Goal: Task Accomplishment & Management: Use online tool/utility

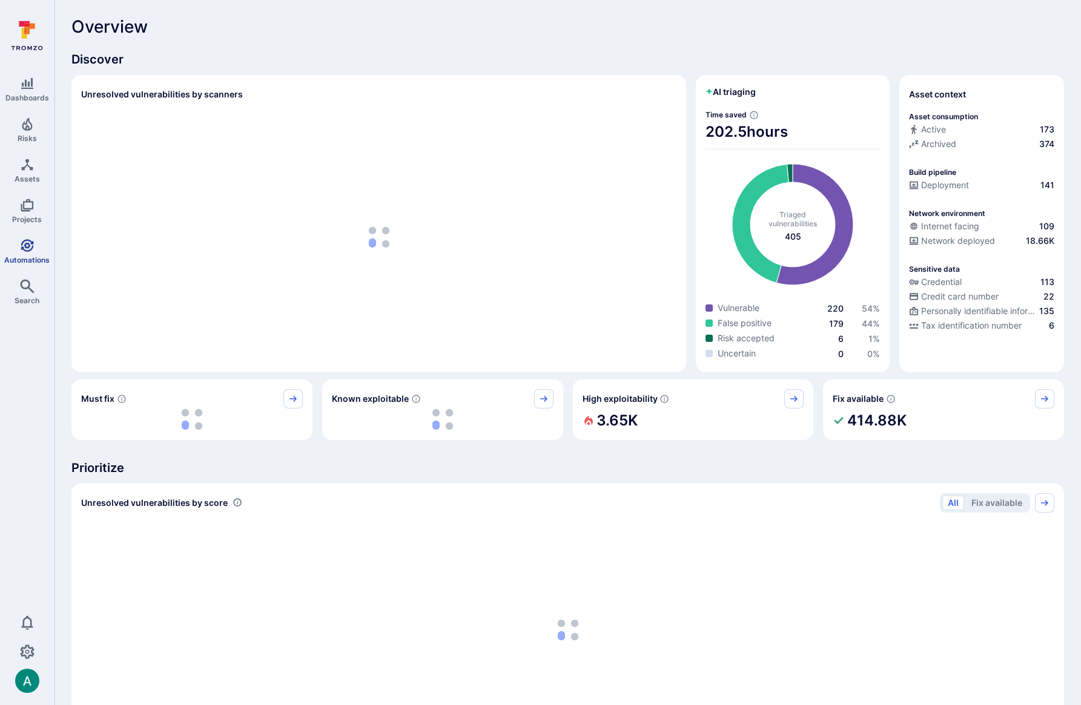
click at [28, 250] on icon "Automations" at bounding box center [27, 245] width 13 height 13
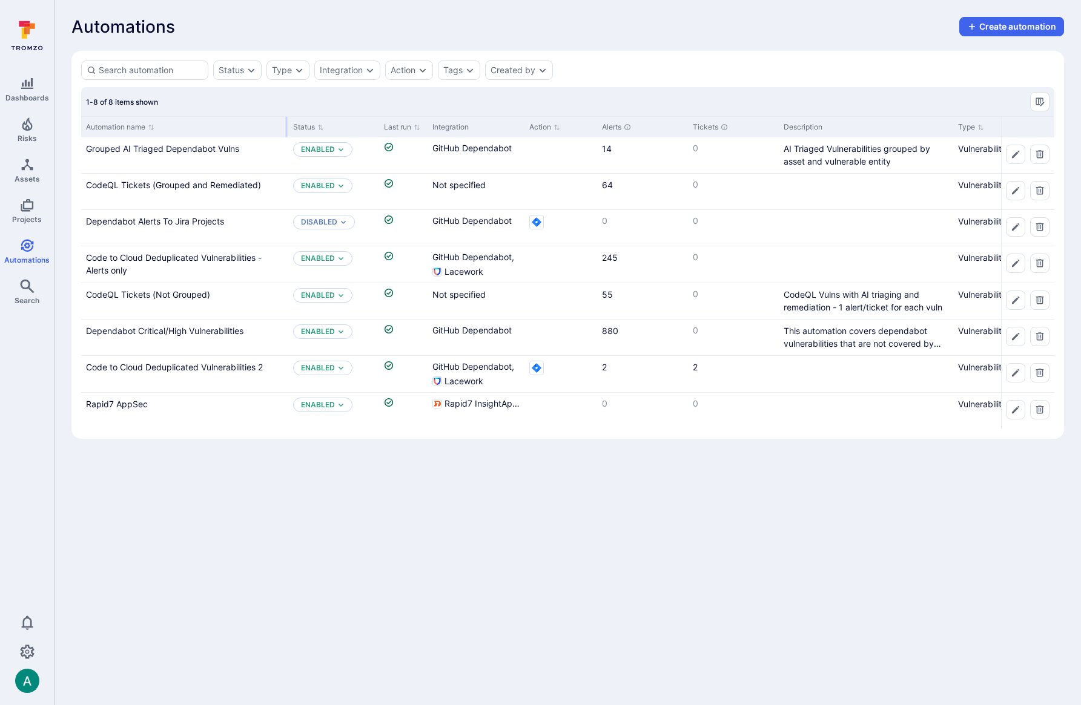
drag, startPoint x: 199, startPoint y: 122, endPoint x: 285, endPoint y: 124, distance: 86.0
click at [286, 124] on div at bounding box center [287, 127] width 2 height 21
click at [164, 183] on link "CodeQL Tickets (Grouped and Remediated)" at bounding box center [173, 185] width 175 height 10
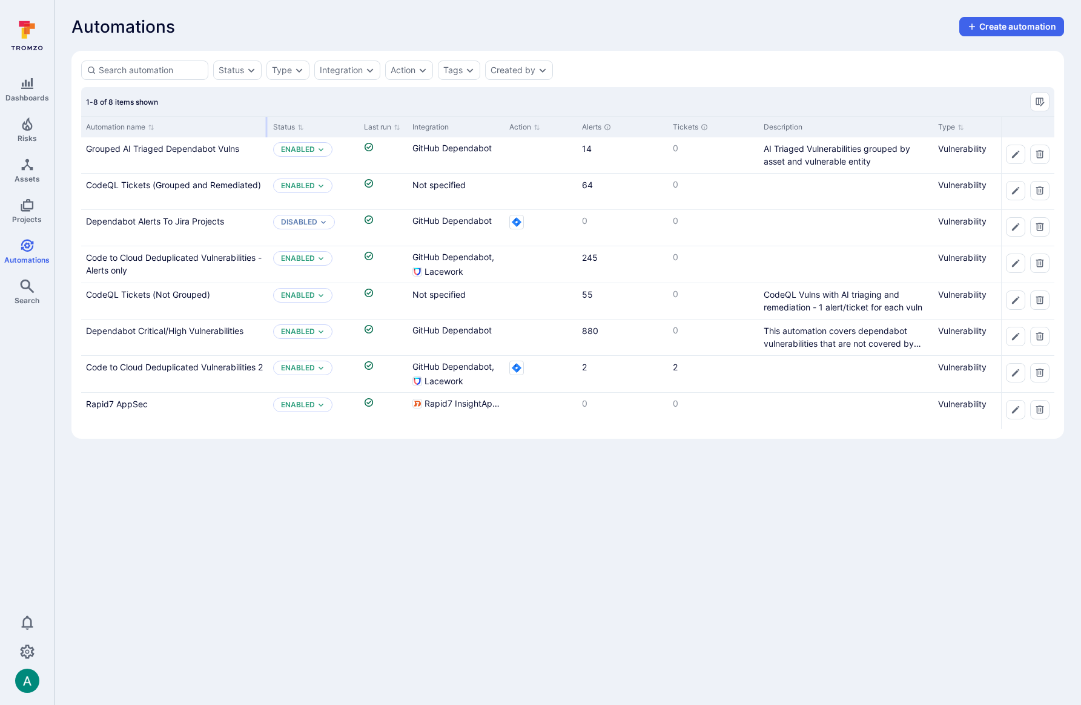
drag, startPoint x: 200, startPoint y: 120, endPoint x: 266, endPoint y: 120, distance: 66.0
click at [266, 120] on div at bounding box center [267, 127] width 2 height 21
click at [246, 185] on link "CodeQL Tickets (Grouped and Remediated)" at bounding box center [173, 185] width 175 height 10
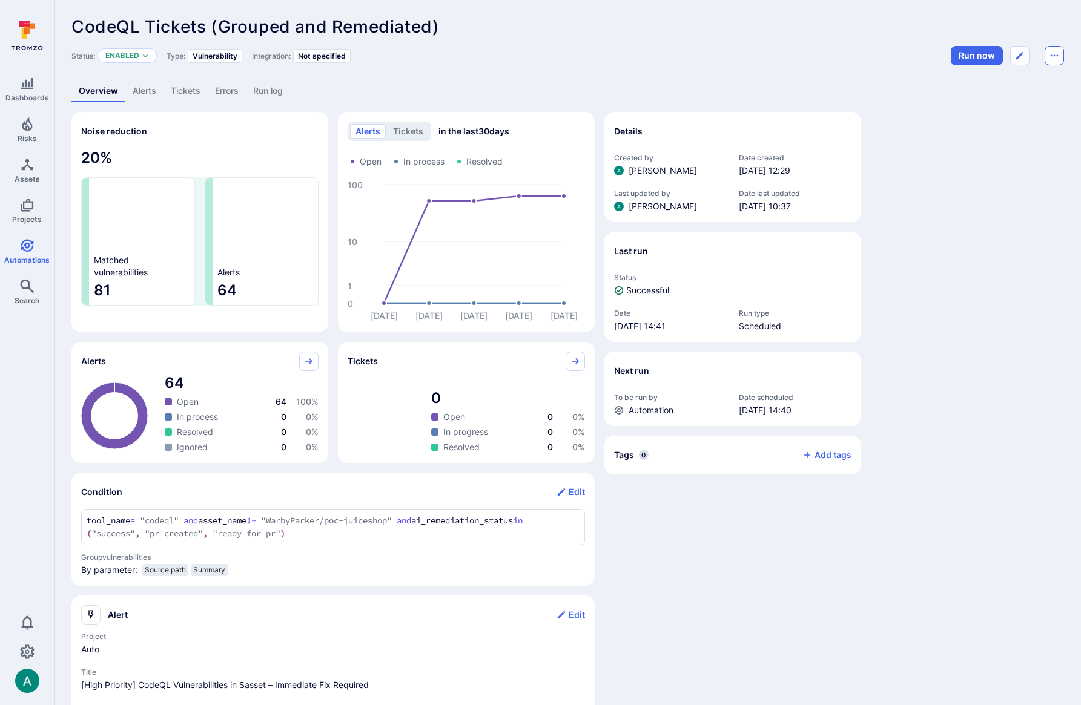
click at [1061, 58] on button "Automation menu" at bounding box center [1053, 55] width 19 height 19
click at [1016, 78] on li "Duplicate" at bounding box center [1003, 82] width 110 height 19
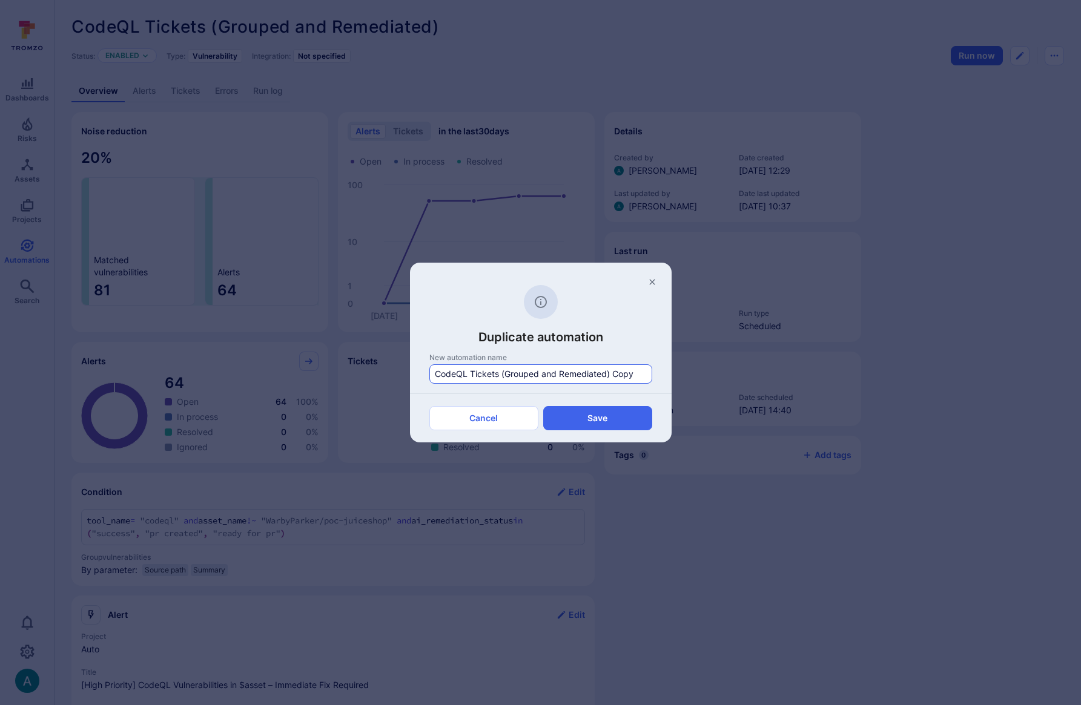
click at [573, 373] on input "CodeQL Tickets (Grouped and Remediated) Copy" at bounding box center [541, 374] width 212 height 12
type input "CodeQL Tickets (Grouped and NOT Remediated)"
click at [587, 425] on button "Save" at bounding box center [597, 418] width 109 height 24
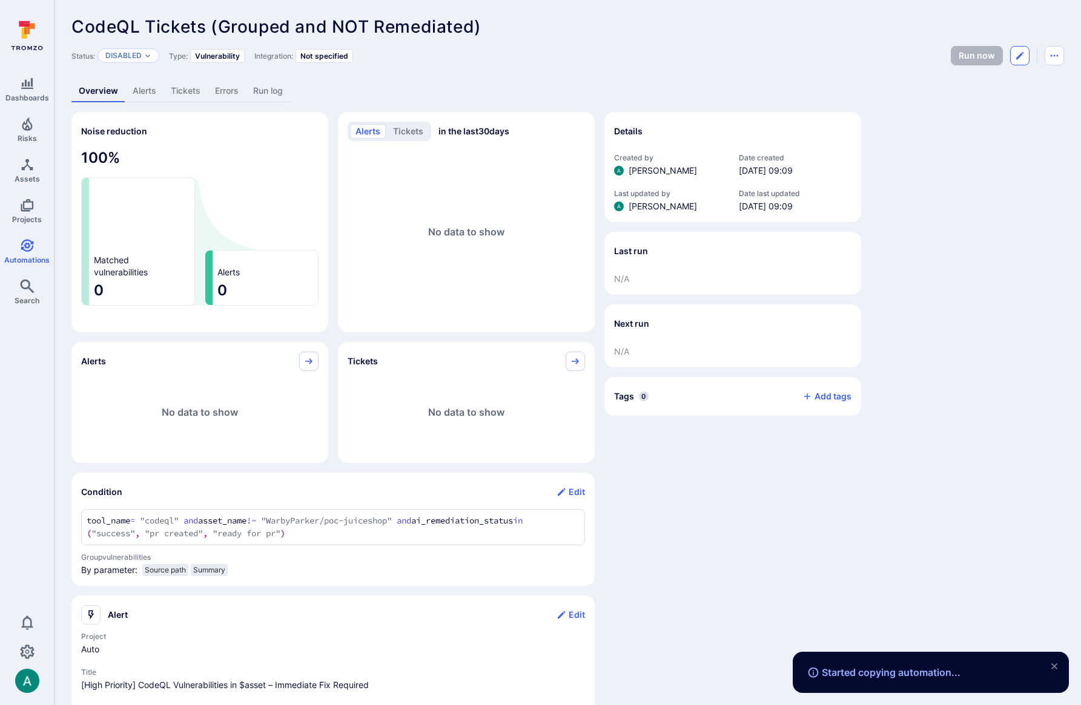
click at [1023, 55] on icon "Edit automation" at bounding box center [1020, 56] width 10 height 10
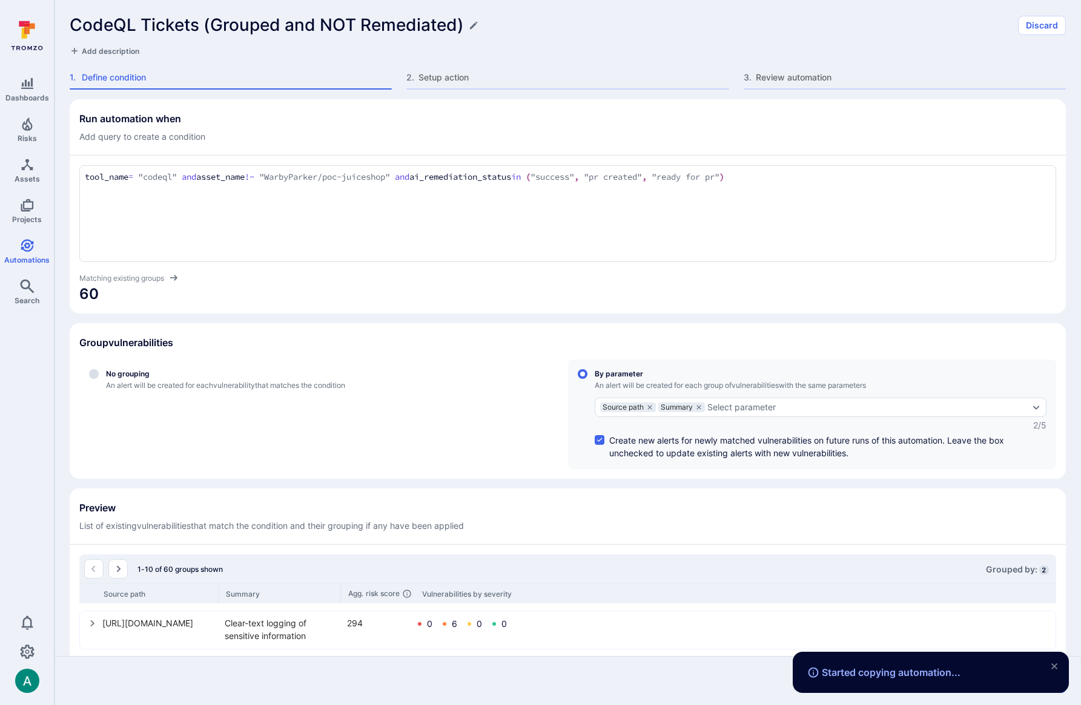
click at [478, 196] on div "tool_name = "codeql" and asset_name !~ "WarbyParker/poc-juiceshop" and ai_remed…" at bounding box center [567, 213] width 977 height 97
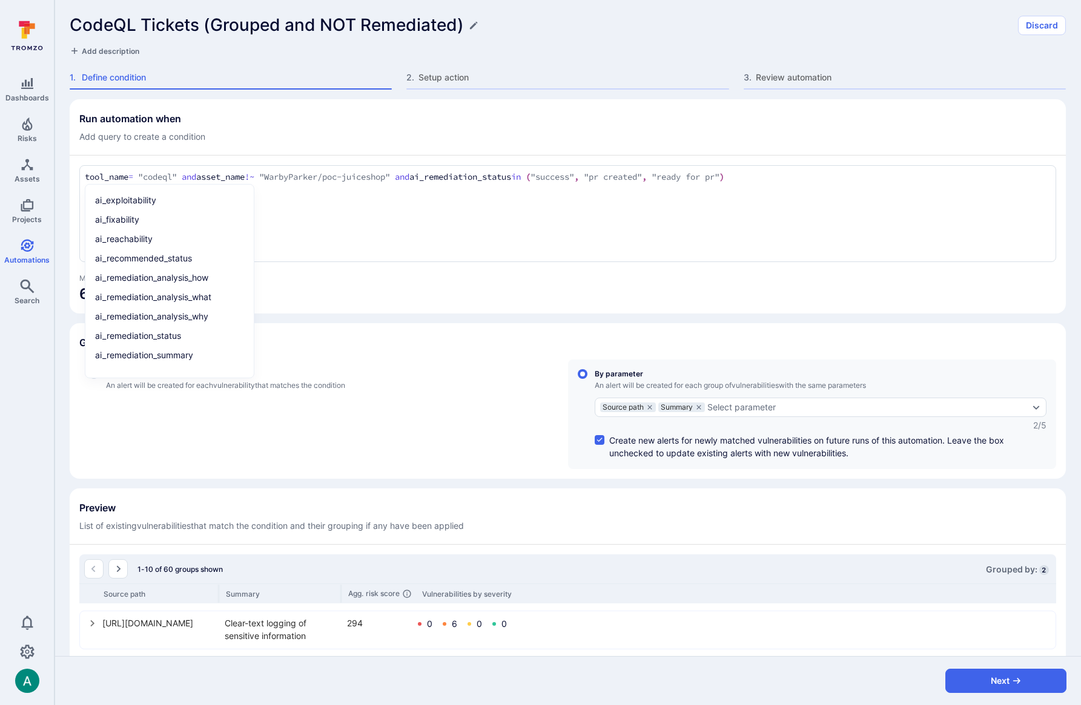
drag, startPoint x: 426, startPoint y: 178, endPoint x: 789, endPoint y: 182, distance: 363.9
click at [789, 182] on textarea "tool_name = "codeql" and asset_name !~ "WarbyParker/poc-juiceshop" and ai_remed…" at bounding box center [568, 177] width 966 height 13
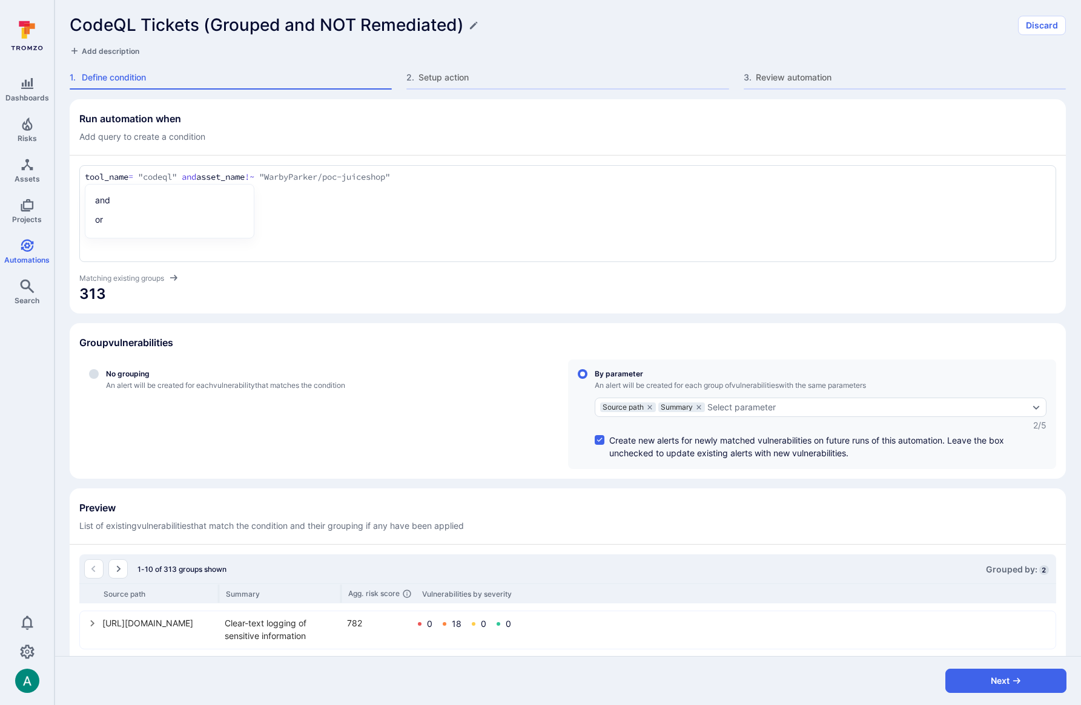
type textarea "tool_name = "codeql" and asset_name !~ "WarbyParker/poc-juiceshop""
click at [746, 311] on section "Run automation when Add query to create a condition tool_name = "codeql" and as…" at bounding box center [568, 206] width 996 height 214
click at [306, 21] on h1 "CodeQL Tickets (Grouped and NOT Remediated)" at bounding box center [267, 25] width 394 height 20
type input "Test - CodeQL Tickets (Grouped and NOT Remediated)"
click at [1001, 677] on button "Next" at bounding box center [1005, 681] width 121 height 24
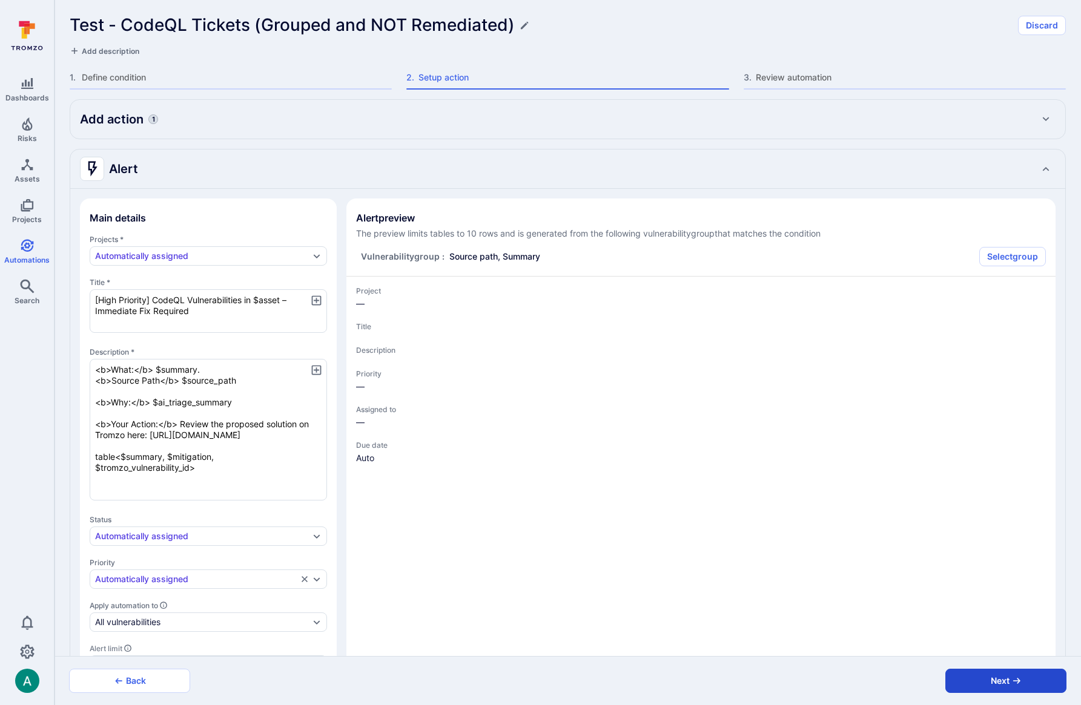
type textarea "x"
click at [1001, 677] on button "Next" at bounding box center [1005, 681] width 121 height 24
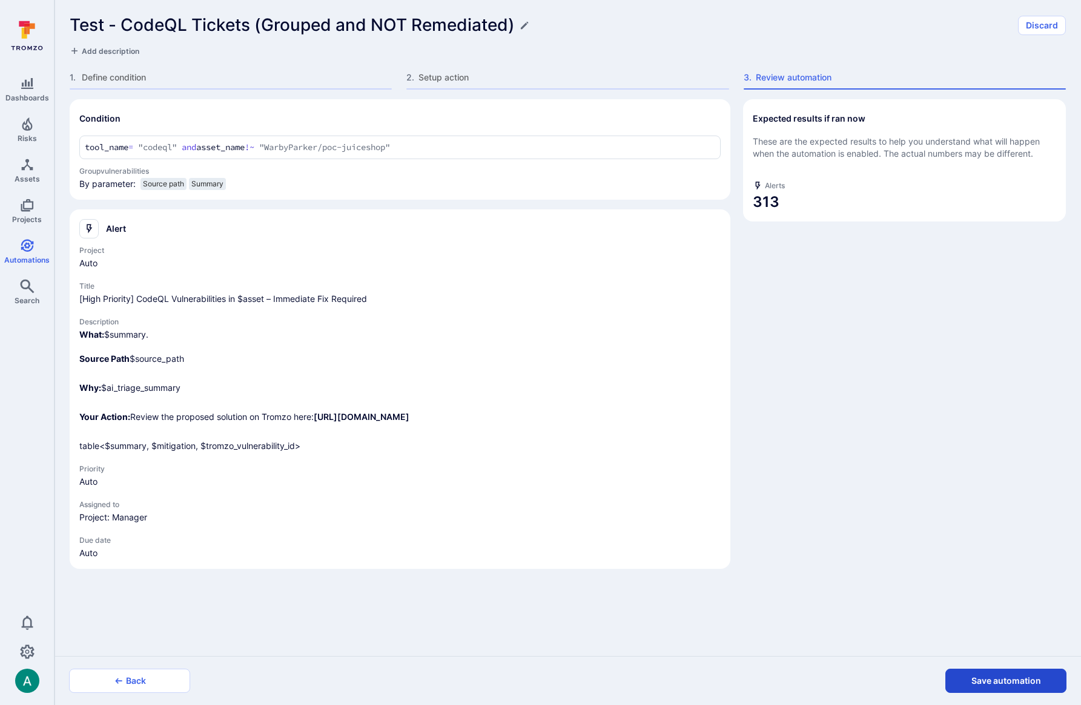
click at [1000, 677] on button "Save automation" at bounding box center [1005, 681] width 121 height 24
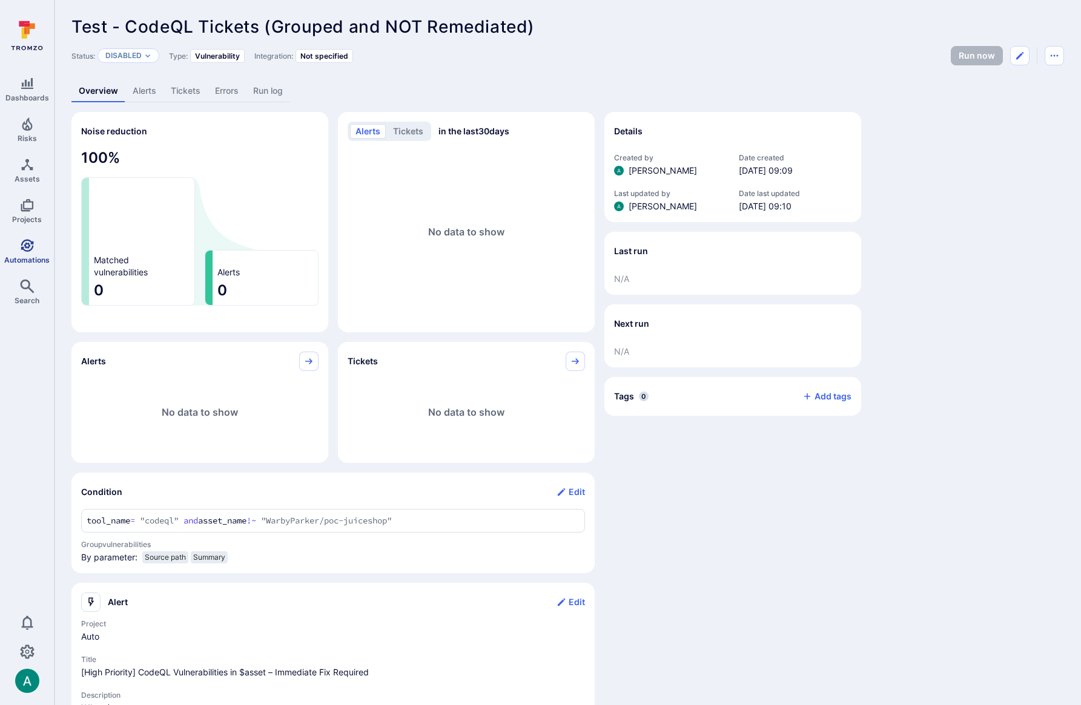
click at [28, 259] on span "Automations" at bounding box center [26, 259] width 45 height 9
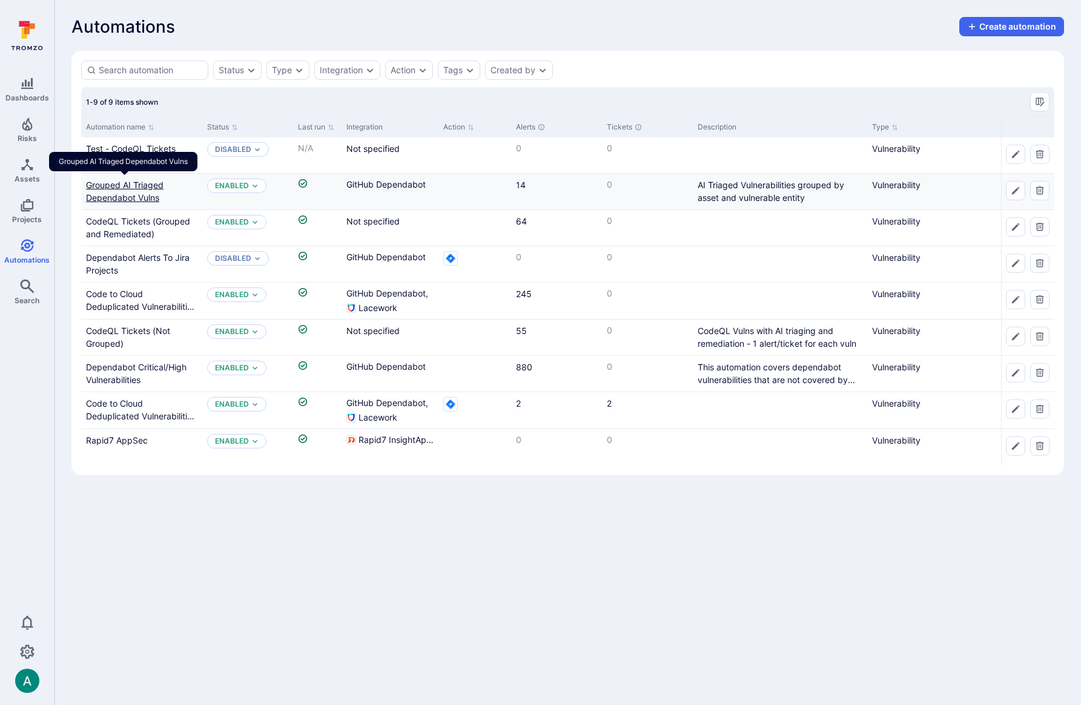
click at [131, 183] on link "Grouped AI Triaged Dependabot Vulns" at bounding box center [124, 191] width 77 height 23
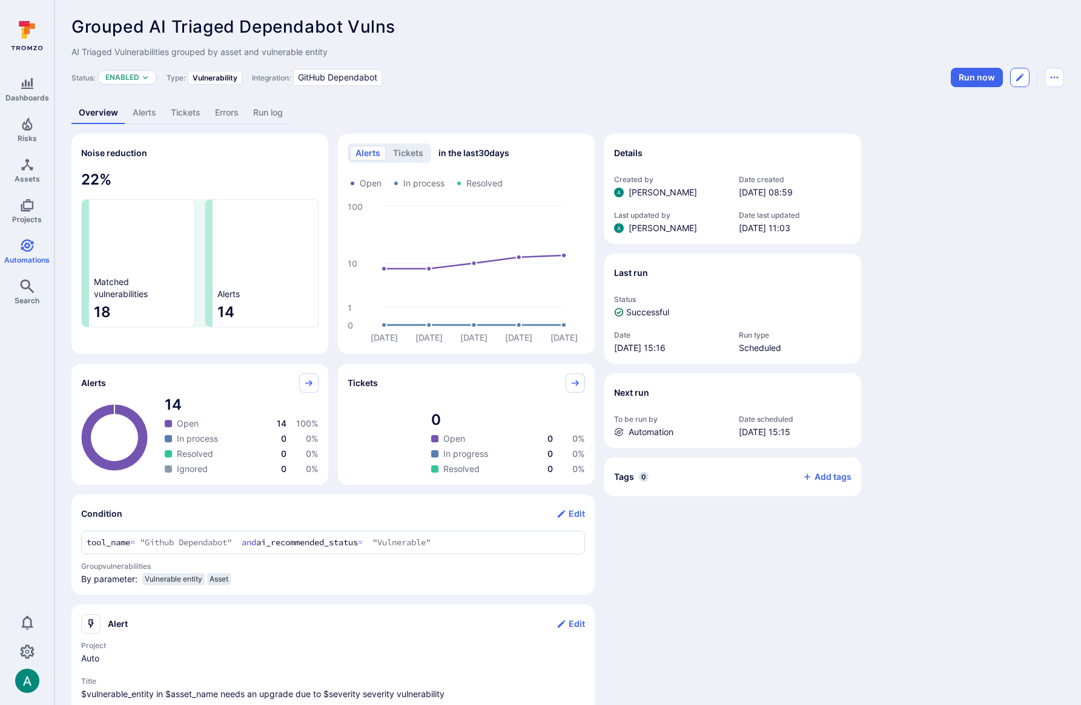
click at [1024, 77] on icon "Edit automation" at bounding box center [1020, 78] width 10 height 10
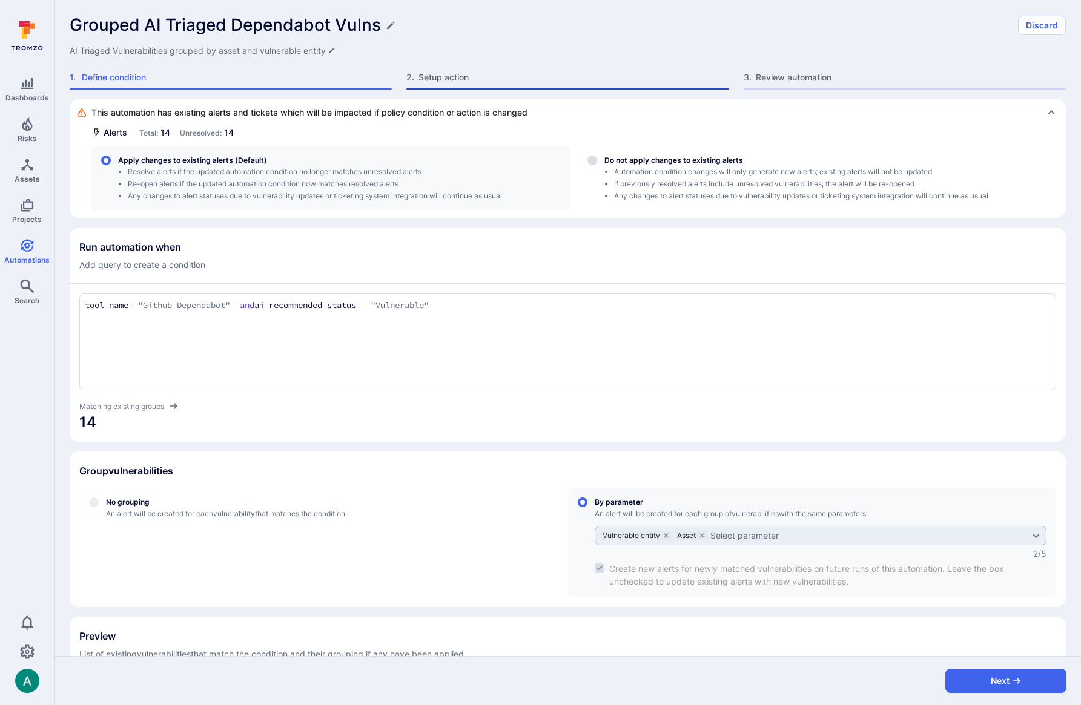
click at [443, 82] on span "Setup action" at bounding box center [573, 77] width 310 height 12
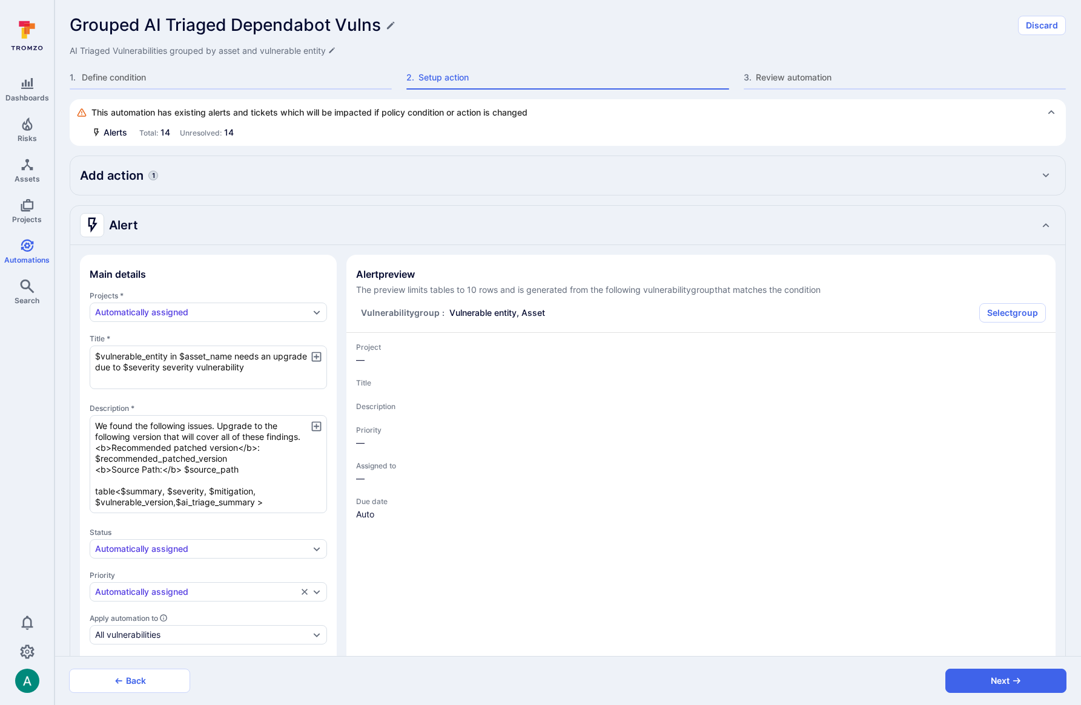
type textarea "x"
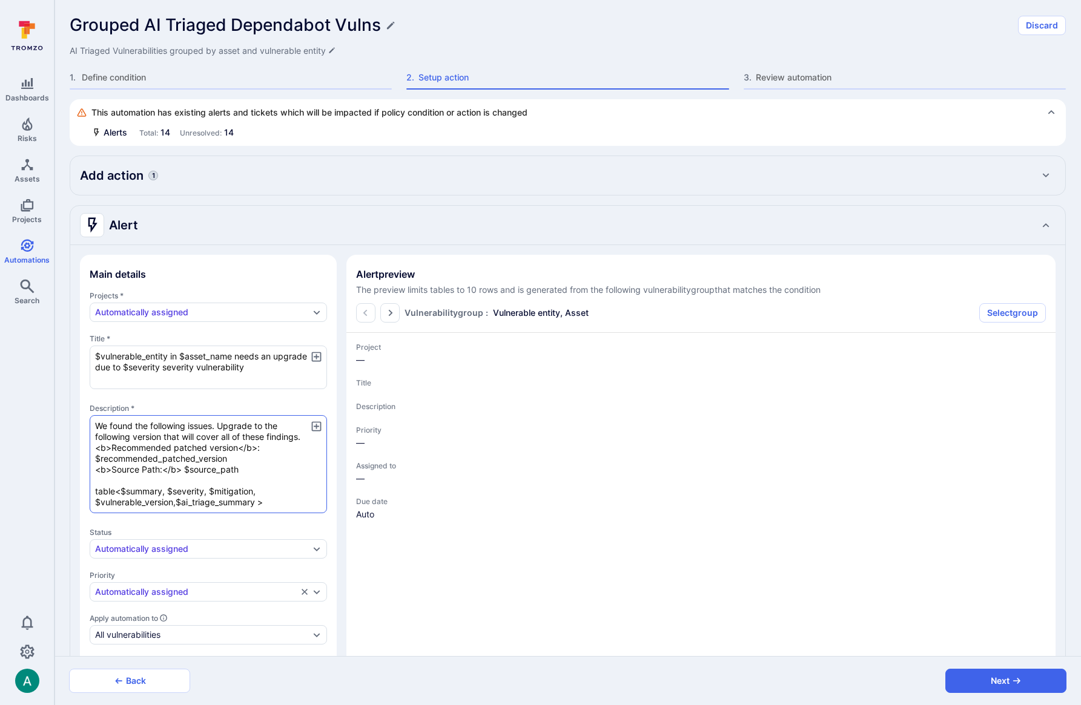
type textarea "x"
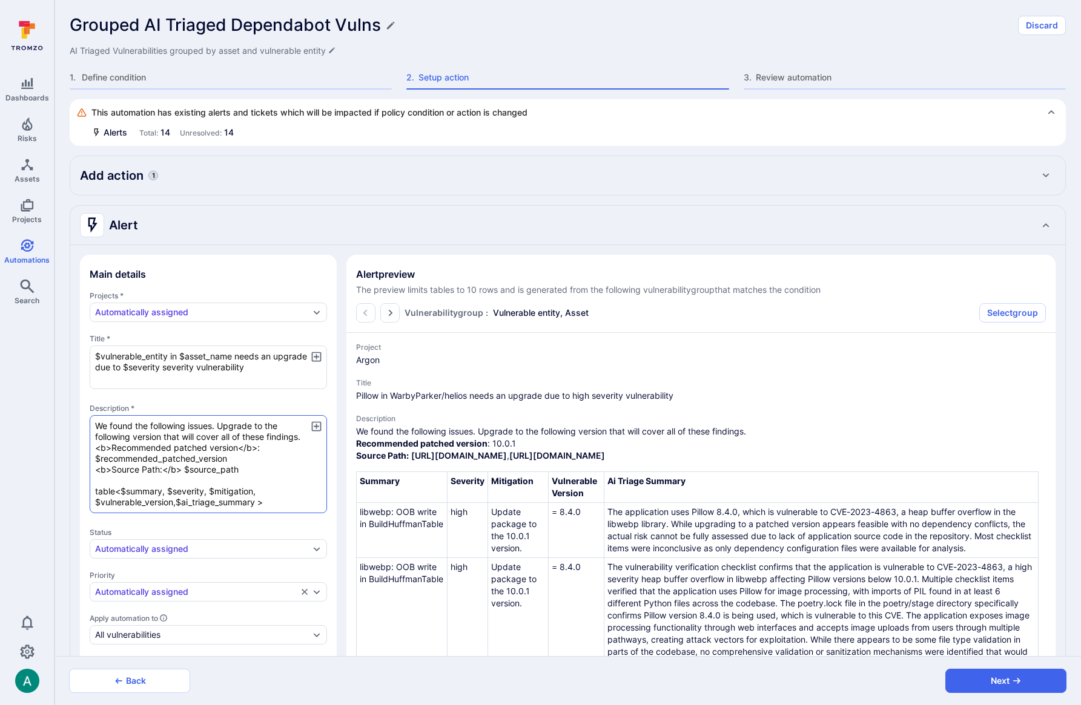
drag, startPoint x: 96, startPoint y: 459, endPoint x: 254, endPoint y: 461, distance: 157.4
click at [254, 461] on textarea "We found the following issues. Upgrade to the following version that will cover…" at bounding box center [208, 464] width 237 height 98
click at [128, 84] on div "1 . Define condition" at bounding box center [231, 80] width 322 height 18
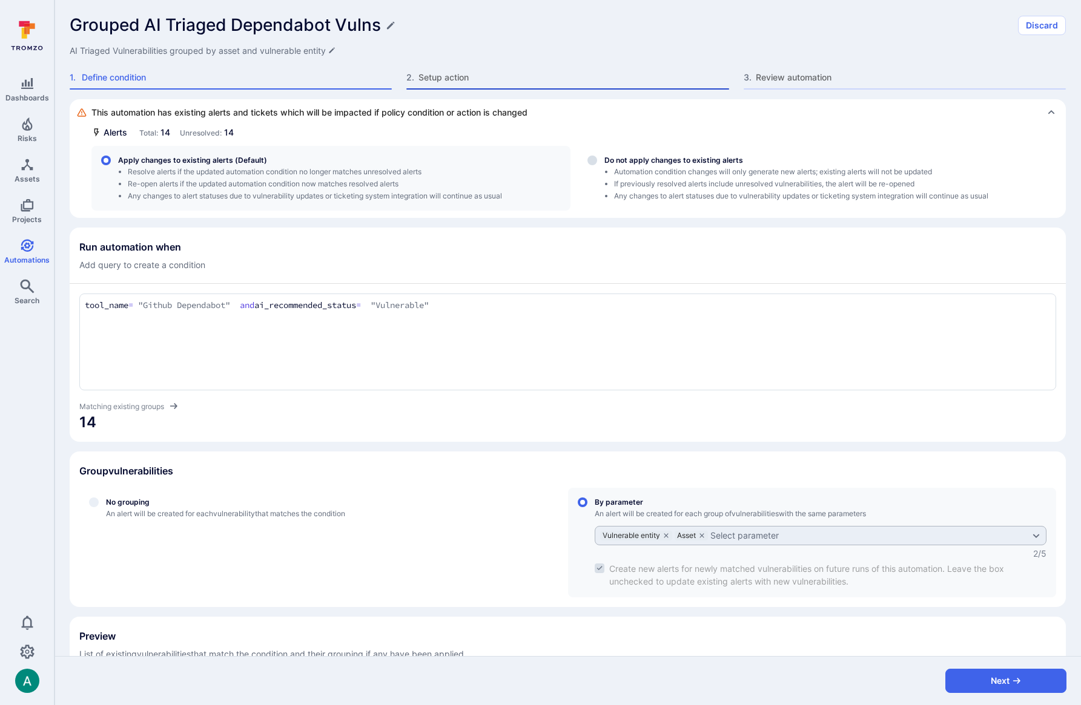
click at [442, 79] on span "Setup action" at bounding box center [573, 77] width 310 height 12
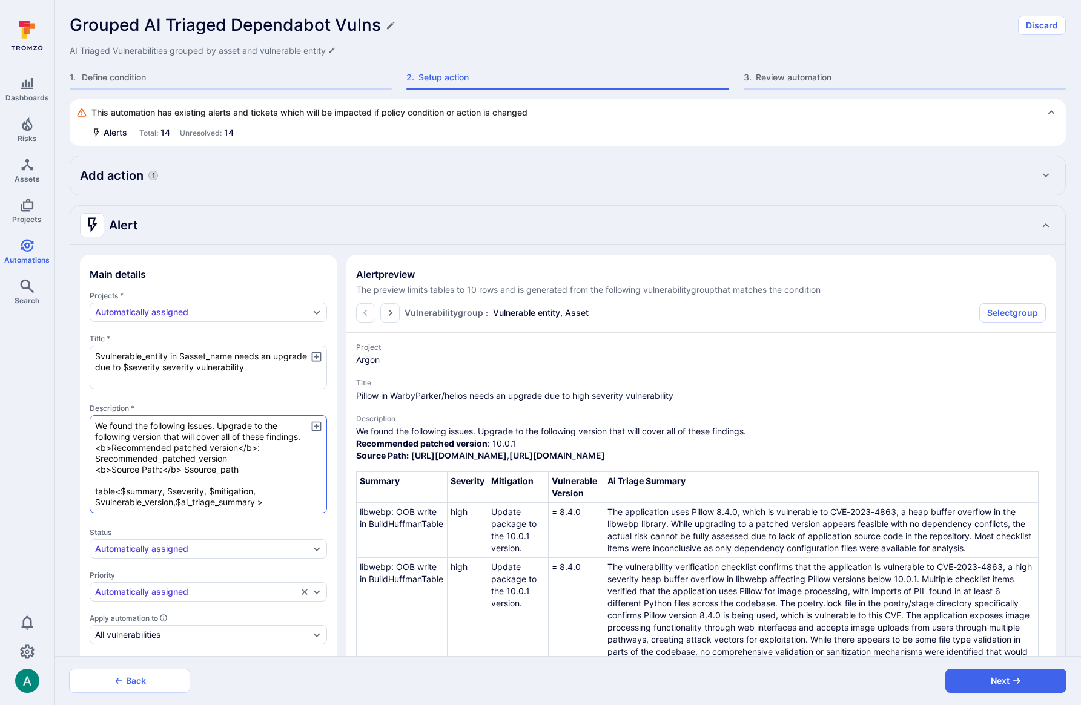
drag, startPoint x: 96, startPoint y: 459, endPoint x: 224, endPoint y: 461, distance: 128.4
click at [224, 461] on textarea "We found the following issues. Upgrade to the following version that will cover…" at bounding box center [208, 464] width 237 height 98
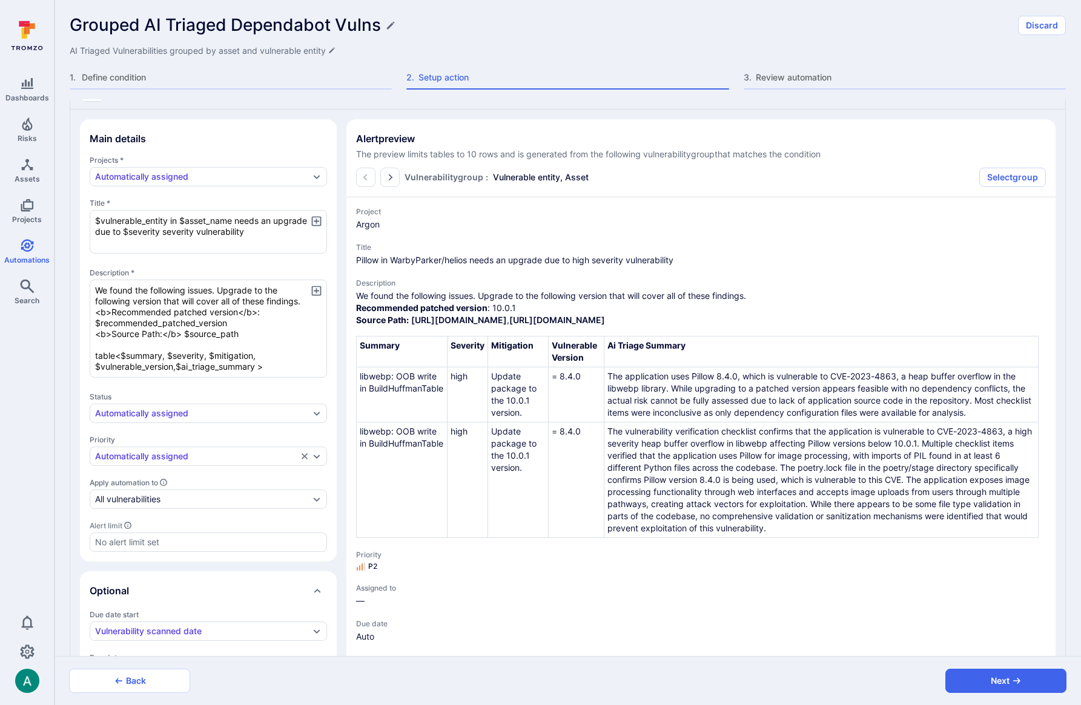
scroll to position [136, 0]
type textarea "x"
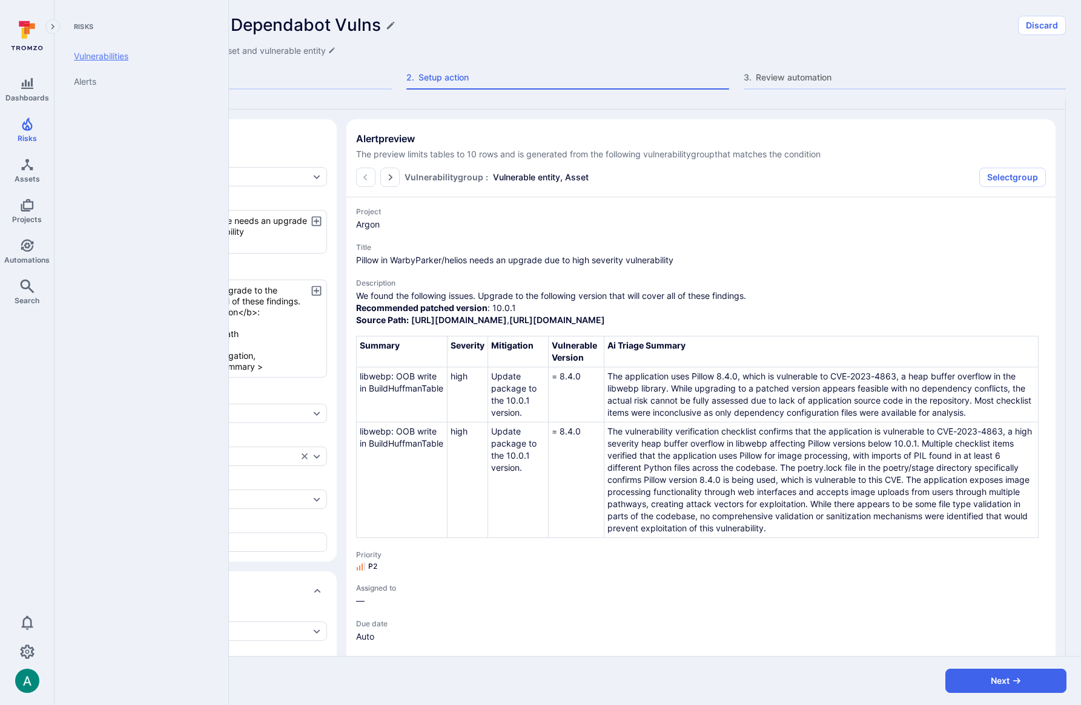
click at [89, 59] on link "Vulnerabilities" at bounding box center [139, 56] width 150 height 25
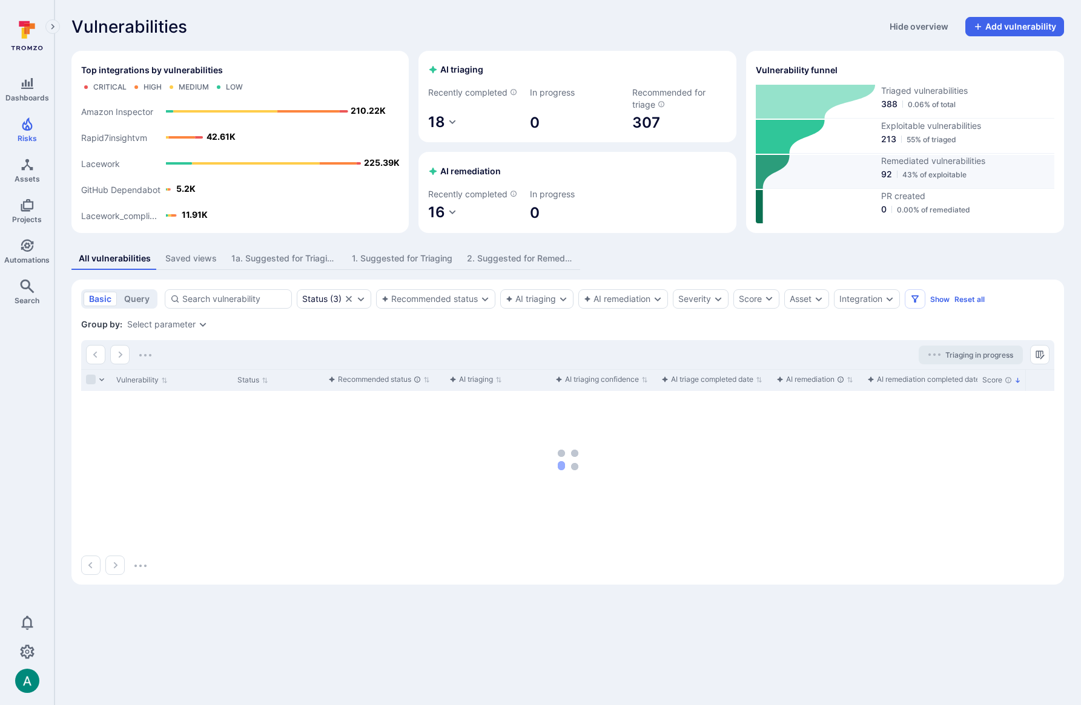
click at [887, 171] on span "92" at bounding box center [886, 174] width 11 height 12
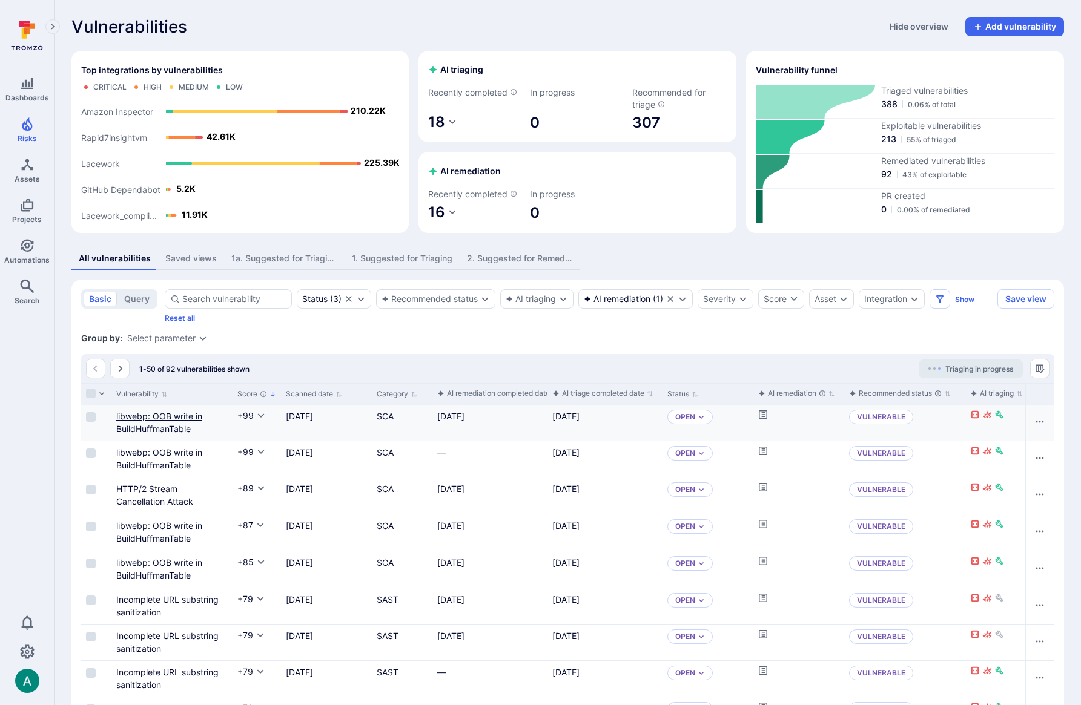
click at [147, 414] on link "libwebp: OOB write in BuildHuffmanTable" at bounding box center [159, 422] width 86 height 23
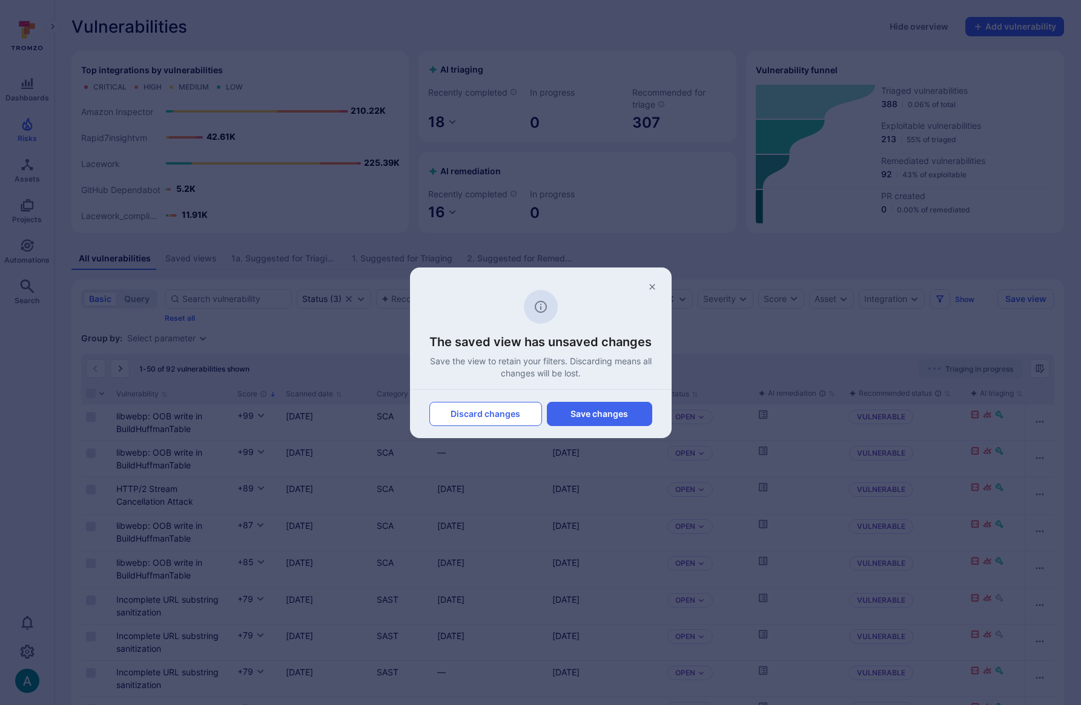
click at [515, 410] on button "Discard changes" at bounding box center [485, 414] width 113 height 24
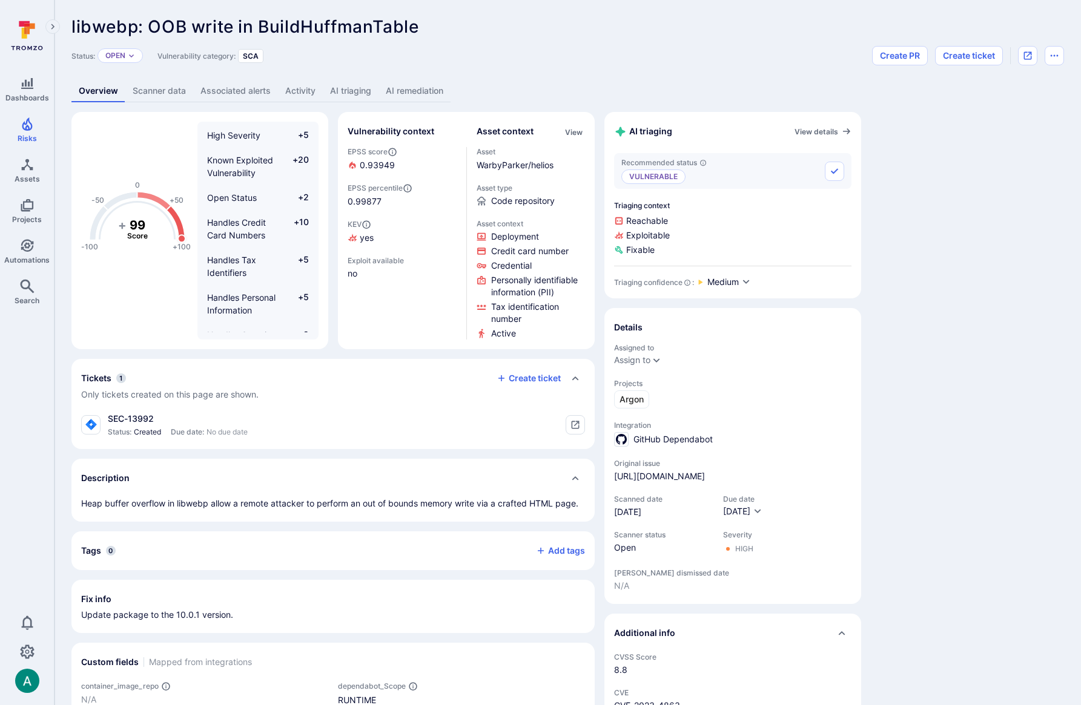
click at [409, 90] on link "AI remediation" at bounding box center [414, 91] width 72 height 22
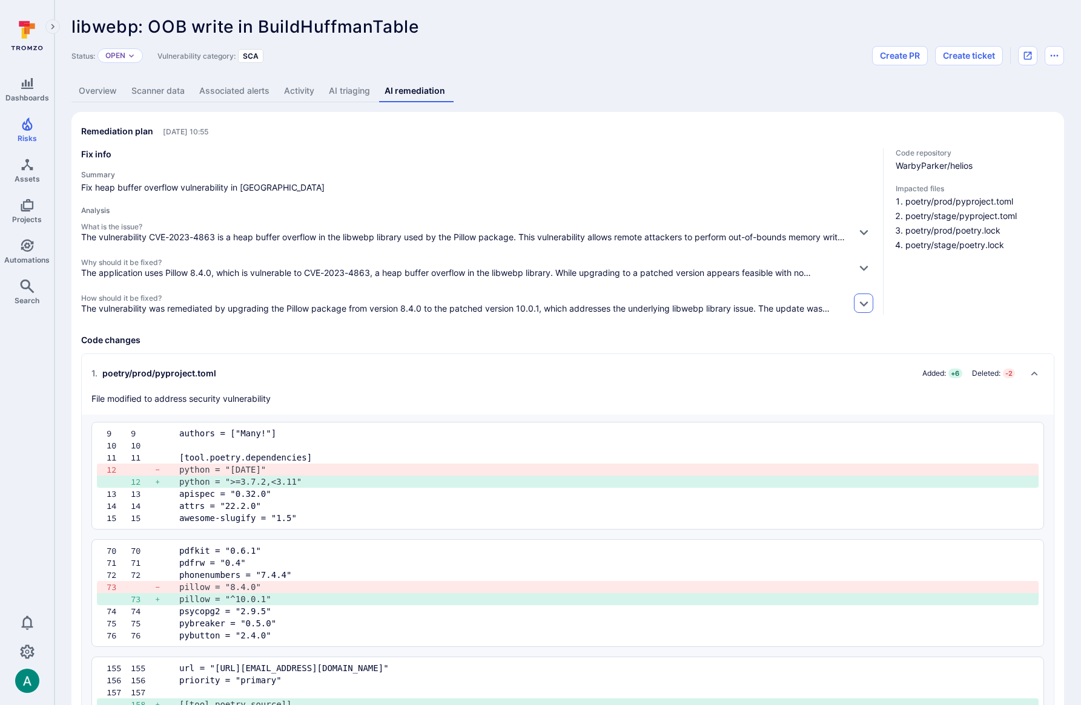
click at [863, 303] on icon "button" at bounding box center [863, 303] width 13 height 13
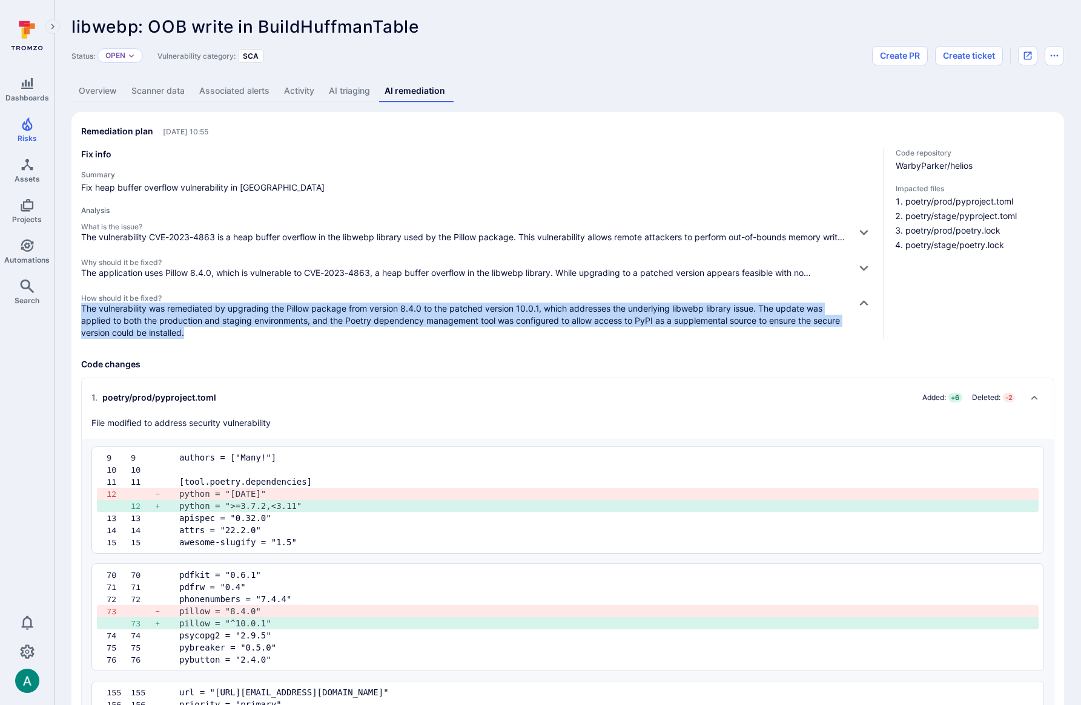
drag, startPoint x: 82, startPoint y: 306, endPoint x: 225, endPoint y: 334, distance: 146.3
click at [225, 334] on p "The vulnerability was remediated by upgrading the Pillow package from version 8…" at bounding box center [463, 321] width 765 height 36
click at [206, 309] on p "The vulnerability was remediated by upgrading the Pillow package from version 8…" at bounding box center [463, 321] width 765 height 36
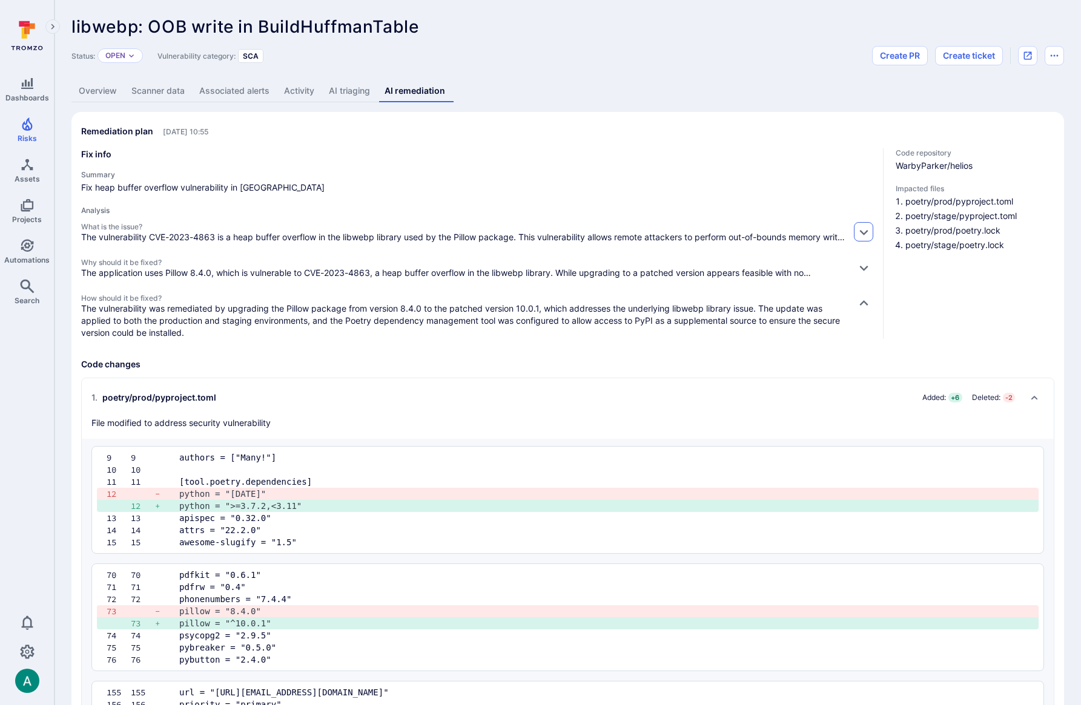
click at [860, 226] on icon "button" at bounding box center [863, 232] width 13 height 13
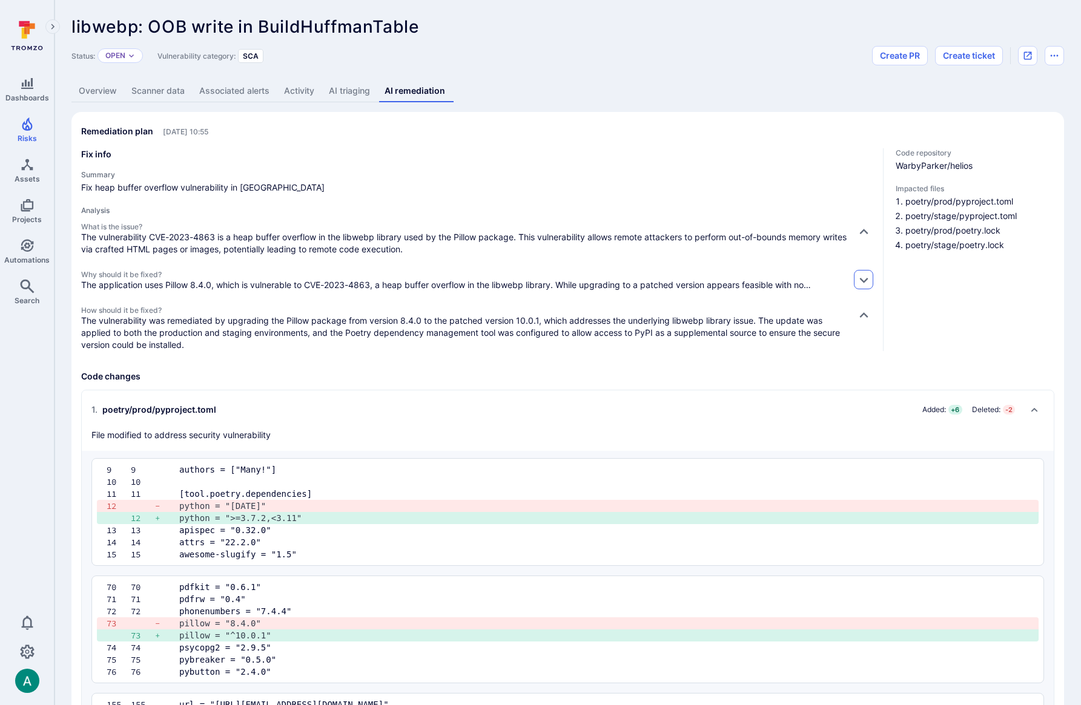
click at [864, 283] on icon "button" at bounding box center [863, 280] width 13 height 13
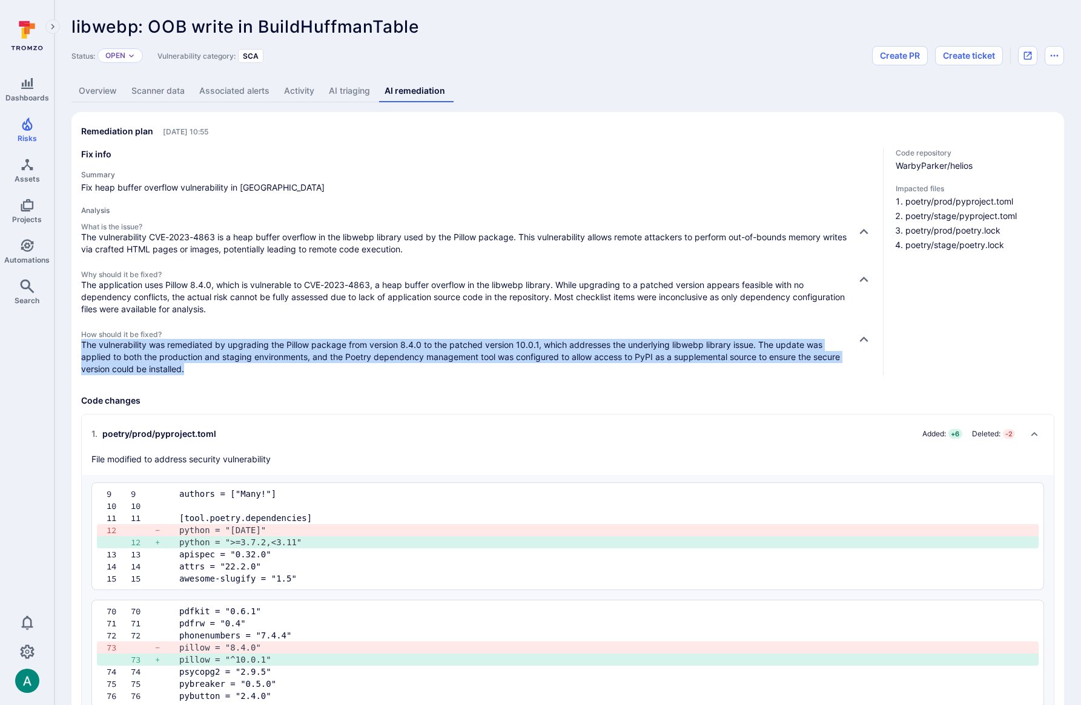
drag, startPoint x: 81, startPoint y: 345, endPoint x: 196, endPoint y: 368, distance: 117.9
click at [196, 368] on p "The vulnerability was remediated by upgrading the Pillow package from version 8…" at bounding box center [463, 357] width 765 height 36
drag, startPoint x: 148, startPoint y: 366, endPoint x: 98, endPoint y: 347, distance: 53.1
click at [148, 366] on p "The vulnerability was remediated by upgrading the Pillow package from version 8…" at bounding box center [463, 357] width 765 height 36
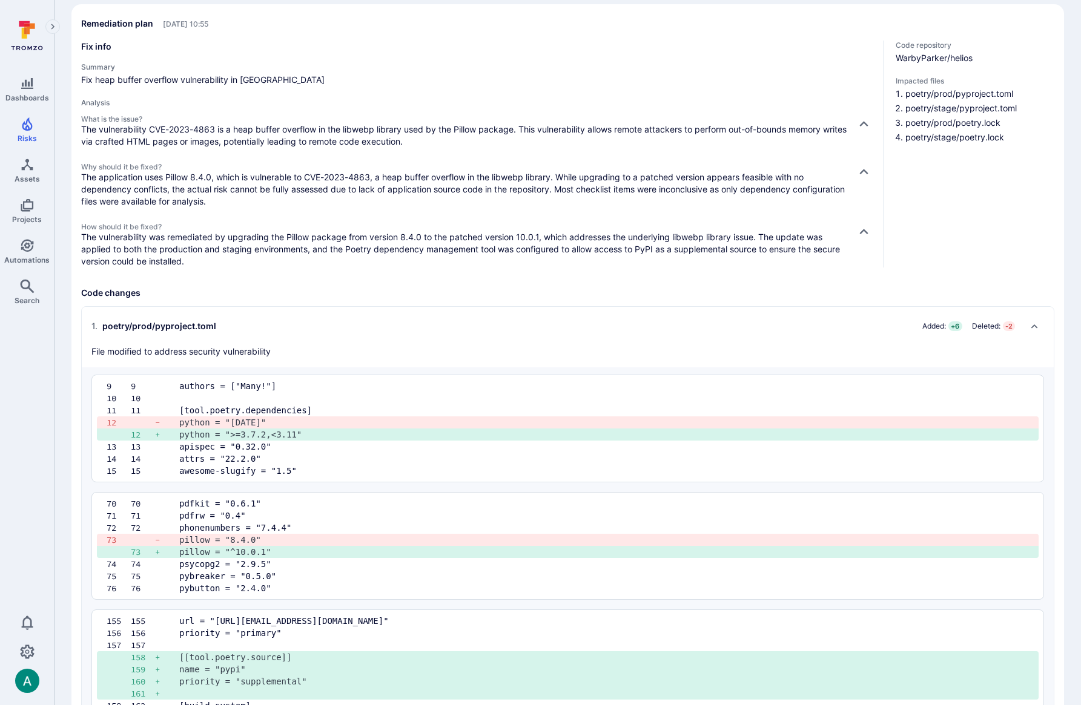
scroll to position [111, 0]
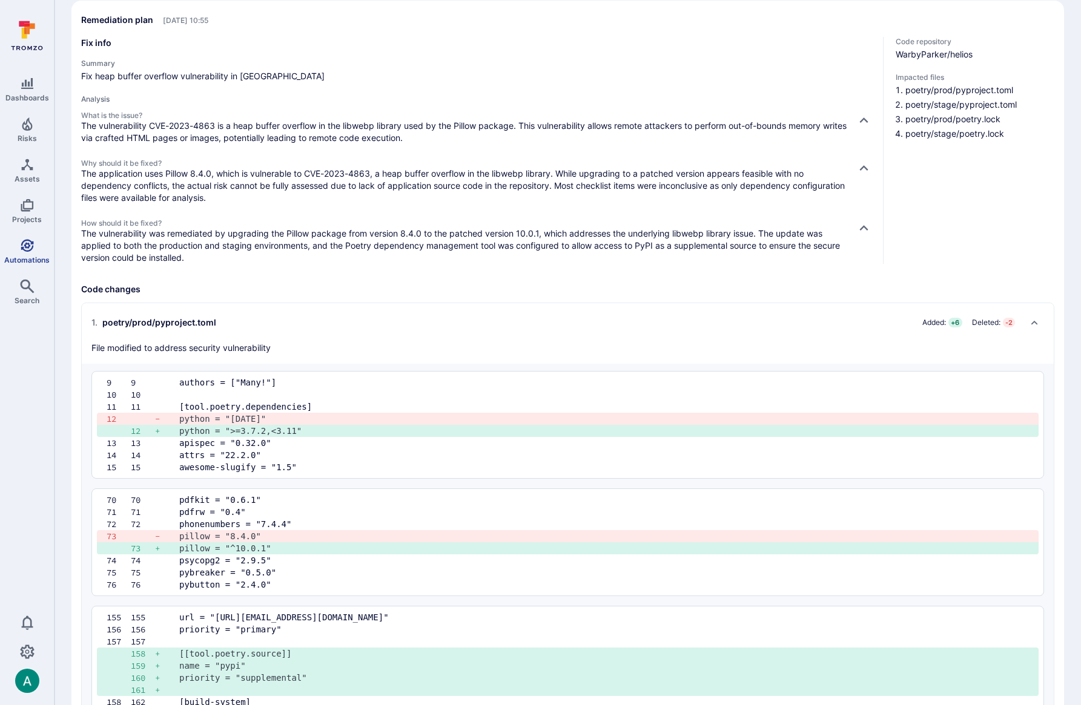
click at [23, 249] on icon "Automations" at bounding box center [27, 245] width 13 height 13
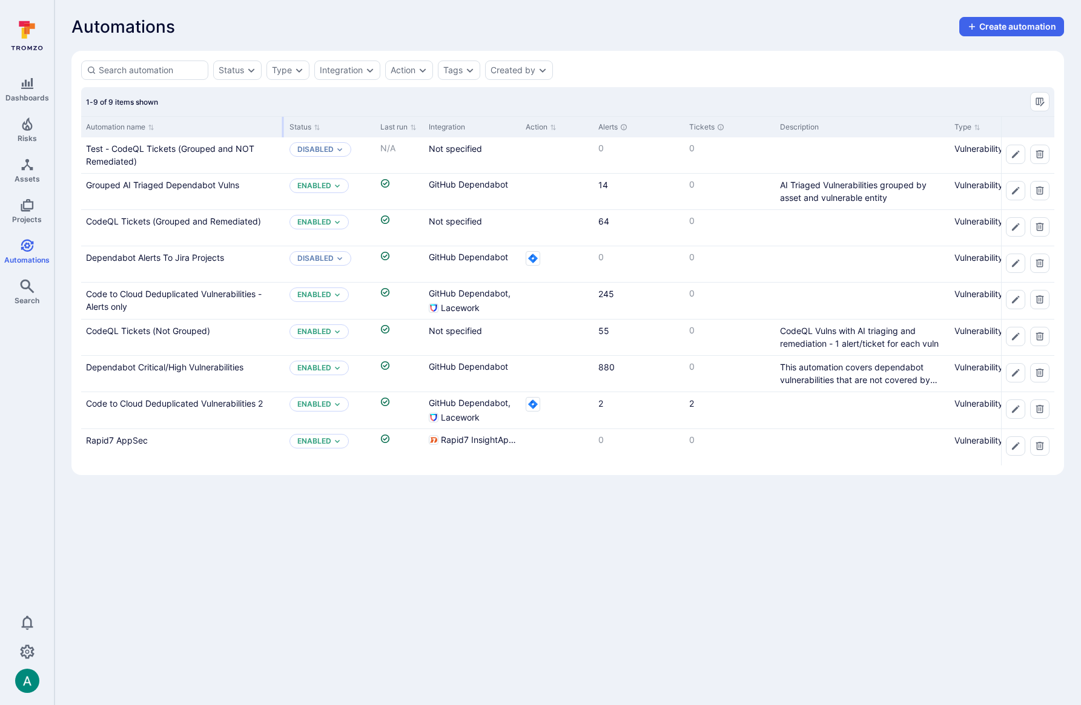
drag, startPoint x: 200, startPoint y: 124, endPoint x: 282, endPoint y: 124, distance: 82.3
click at [282, 124] on div at bounding box center [283, 127] width 2 height 21
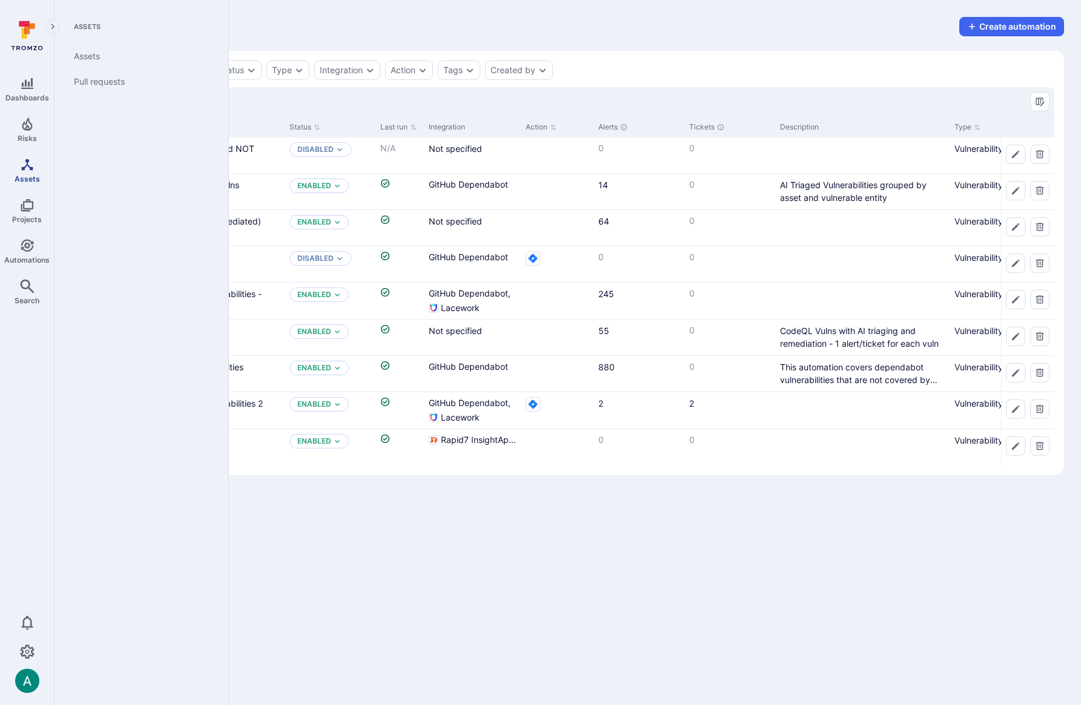
click at [18, 165] on link "Assets" at bounding box center [27, 171] width 54 height 36
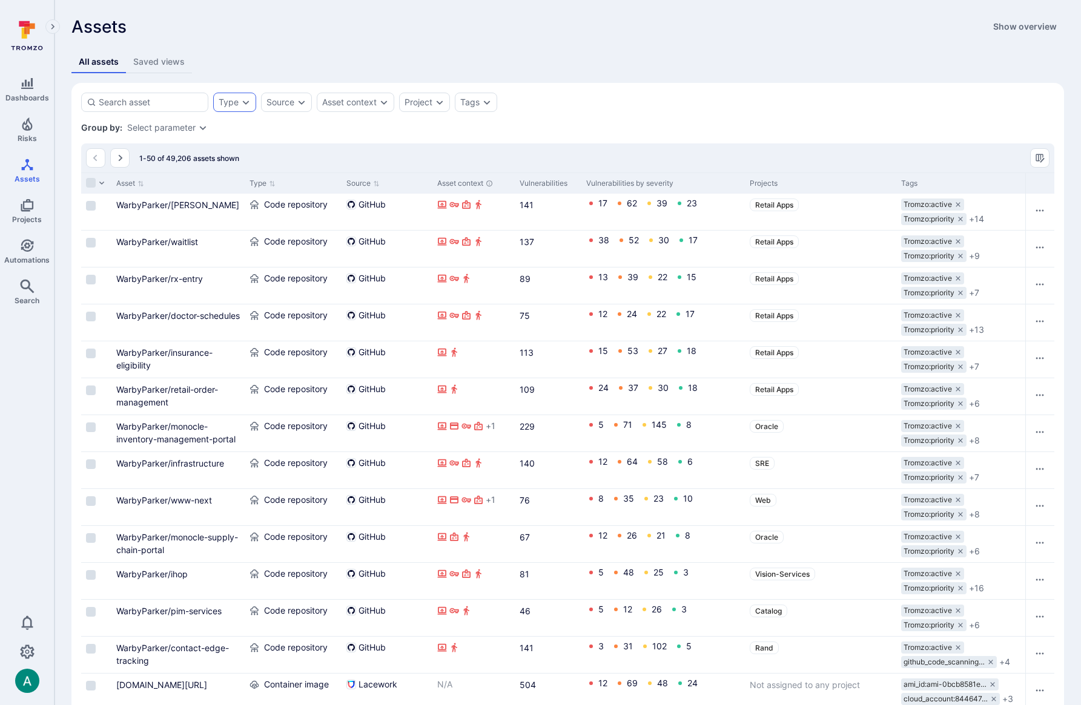
click at [232, 100] on div "Type" at bounding box center [229, 102] width 20 height 10
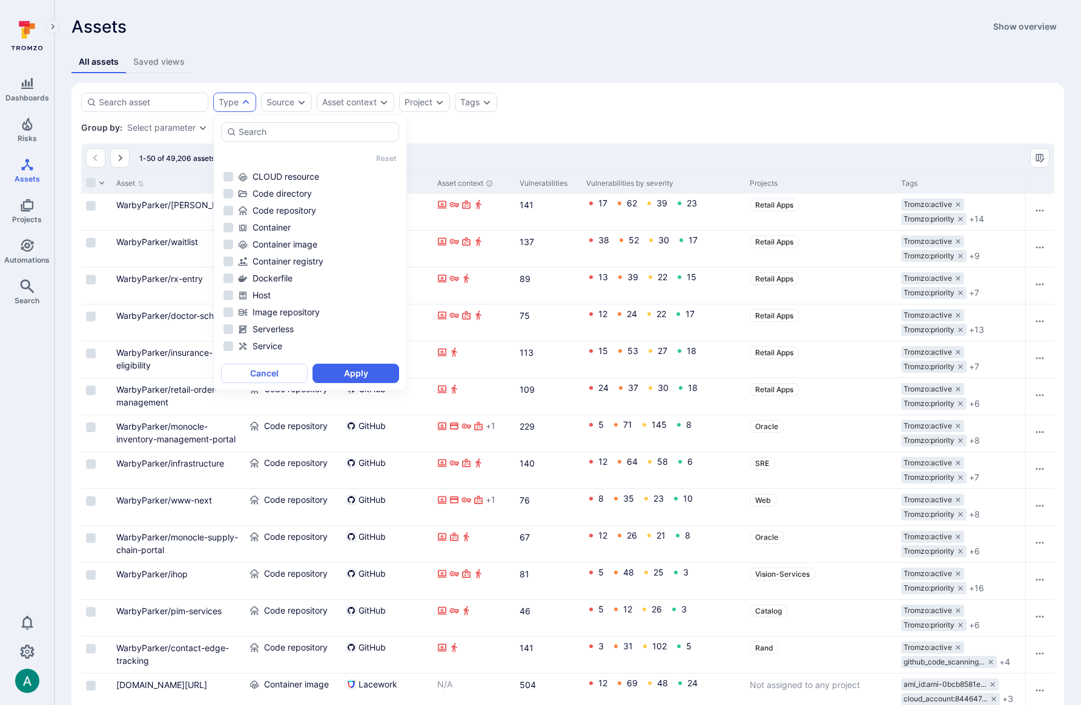
scroll to position [80, 0]
click at [325, 283] on div "Image repository" at bounding box center [317, 281] width 159 height 12
click at [364, 374] on button "Apply" at bounding box center [355, 373] width 87 height 19
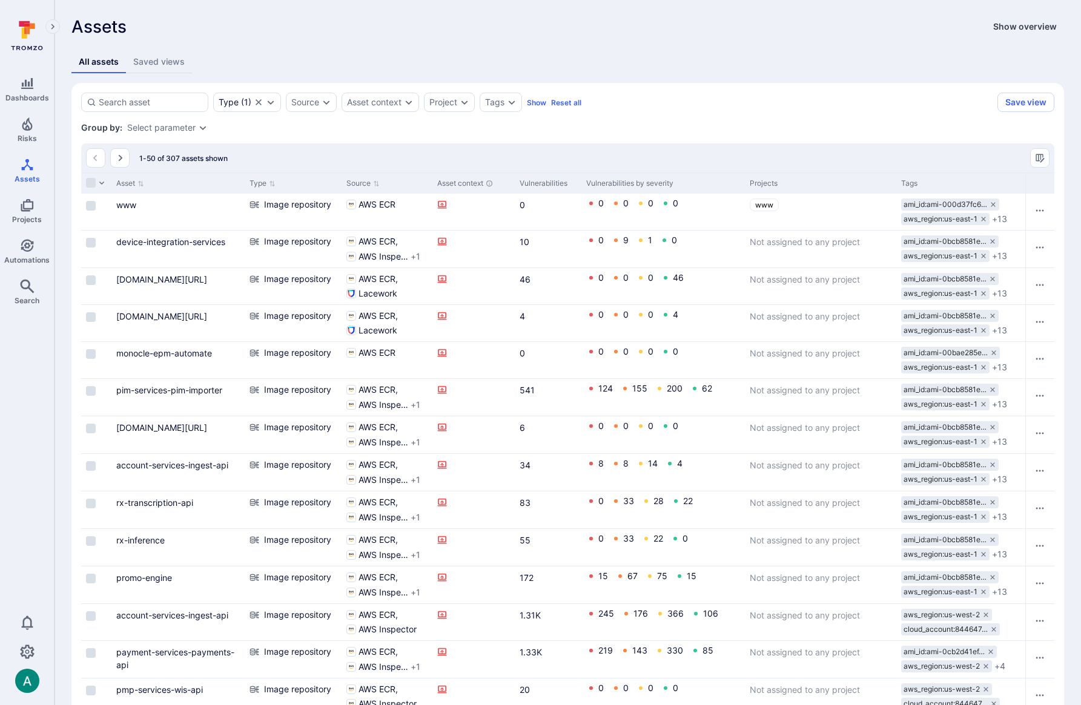
click at [1019, 26] on button "Show overview" at bounding box center [1025, 26] width 78 height 19
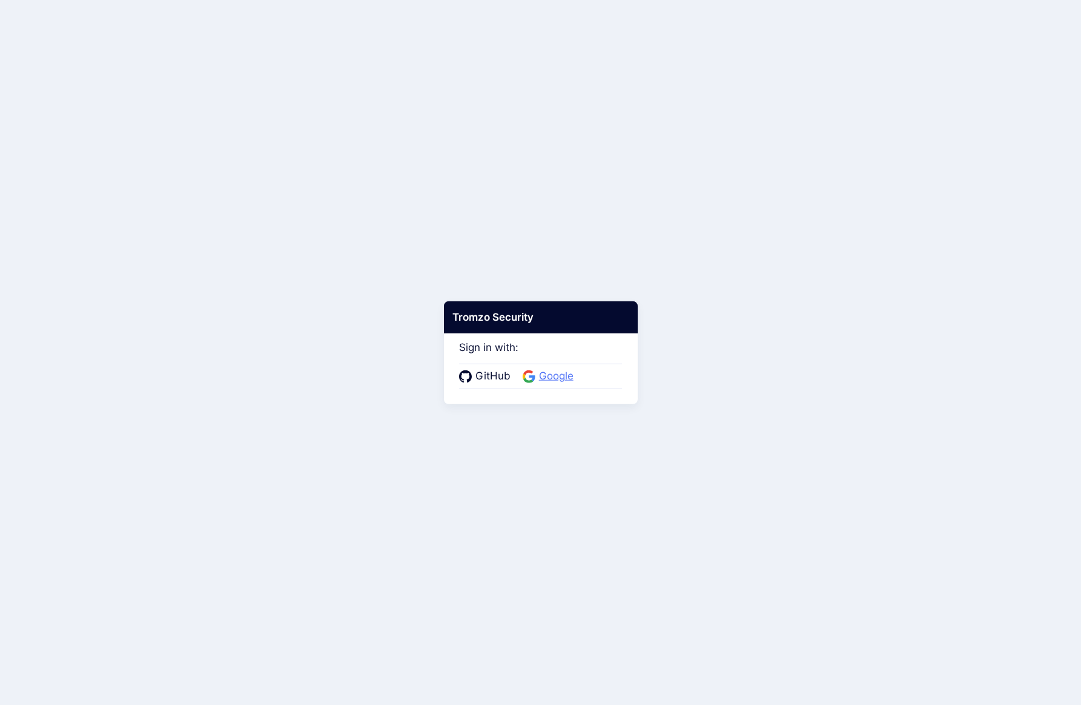
click at [561, 376] on span "Google" at bounding box center [556, 377] width 42 height 16
